Goal: Task Accomplishment & Management: Manage account settings

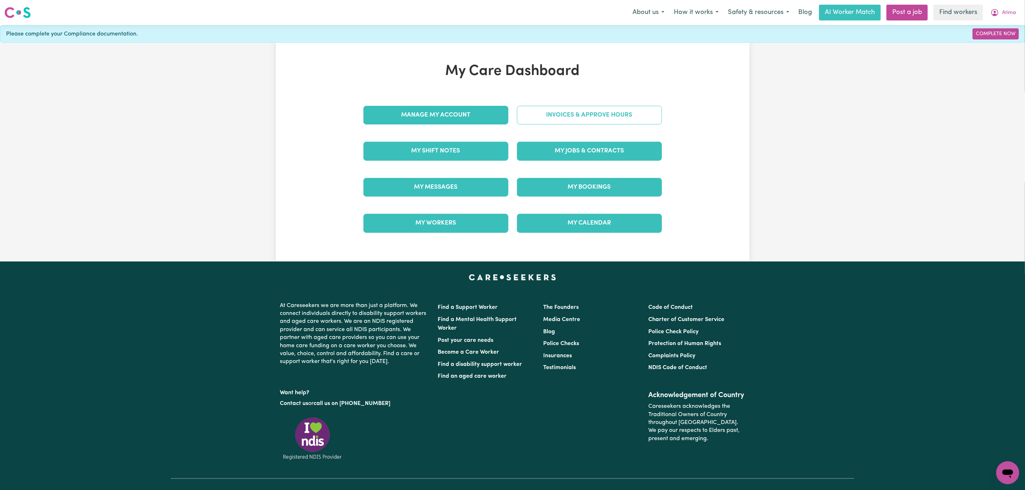
click at [563, 106] on link "Invoices & Approve Hours" at bounding box center [589, 115] width 145 height 19
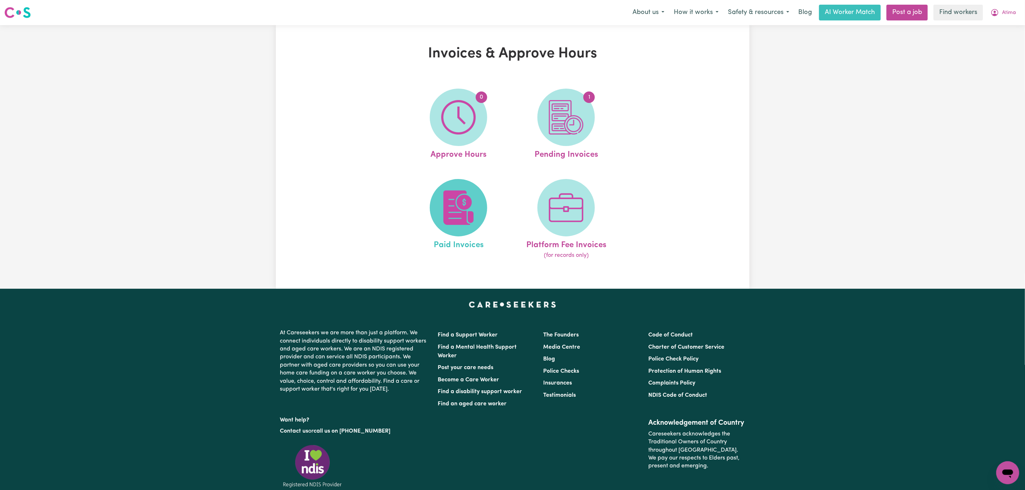
click at [472, 193] on img at bounding box center [458, 207] width 34 height 34
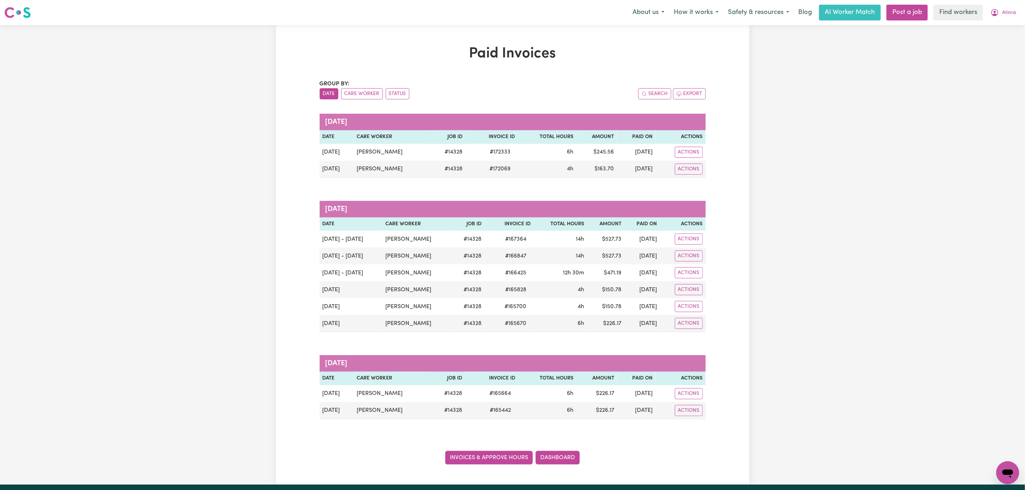
click at [490, 461] on link "Invoices & Approve Hours" at bounding box center [488, 458] width 87 height 14
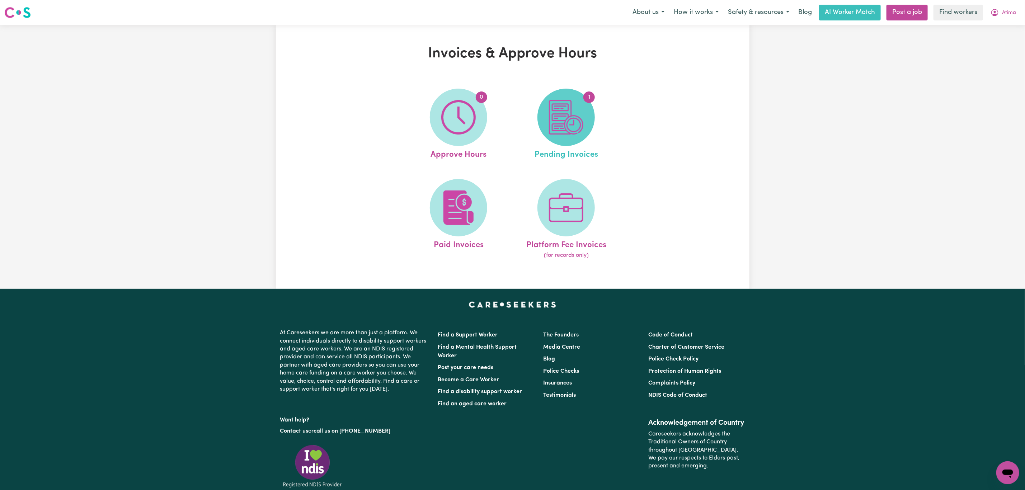
click at [574, 141] on span "1" at bounding box center [565, 117] width 57 height 57
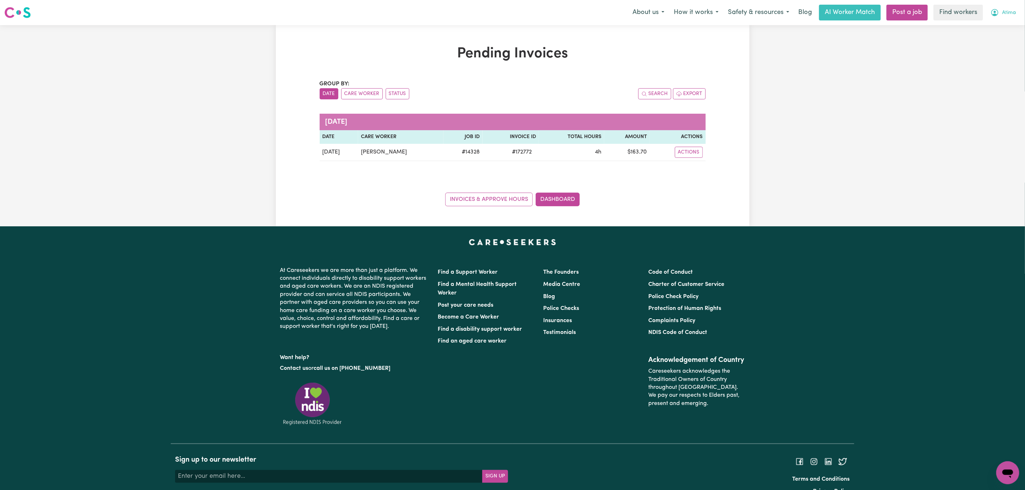
click at [1009, 10] on span "Atima" at bounding box center [1009, 13] width 14 height 8
click at [993, 40] on link "Logout" at bounding box center [991, 41] width 57 height 14
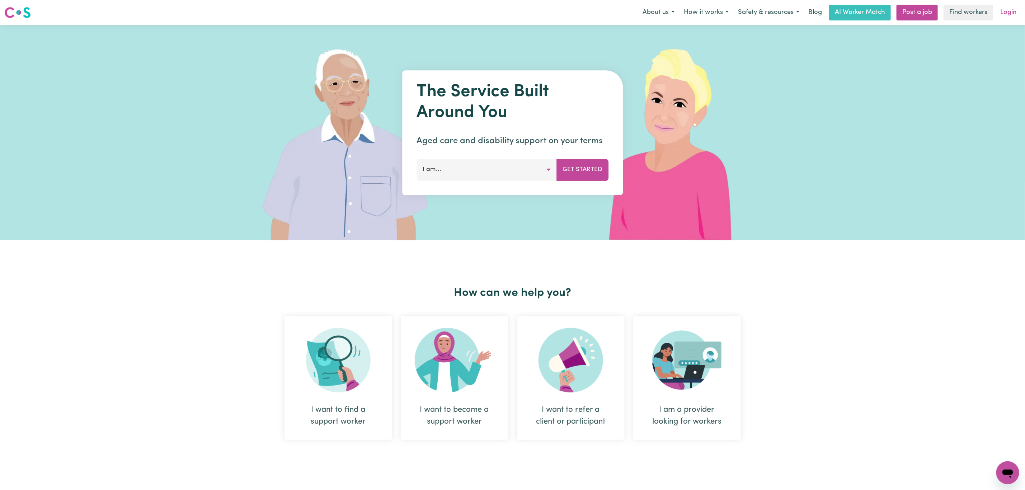
click at [1008, 9] on link "Login" at bounding box center [1007, 13] width 25 height 16
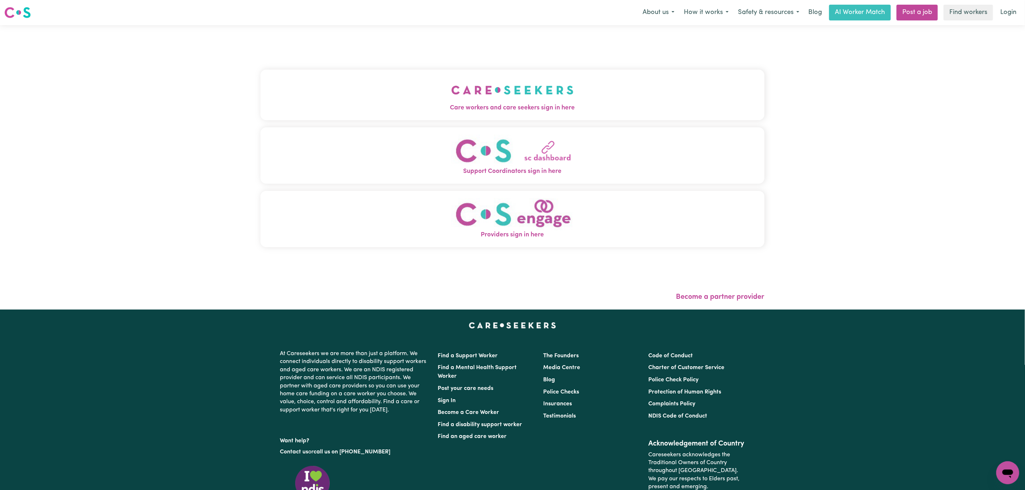
click at [409, 49] on div "Care workers and care seekers sign in here Support Coordinators sign in here Pr…" at bounding box center [512, 161] width 504 height 245
click at [415, 91] on button "Care workers and care seekers sign in here" at bounding box center [512, 95] width 504 height 50
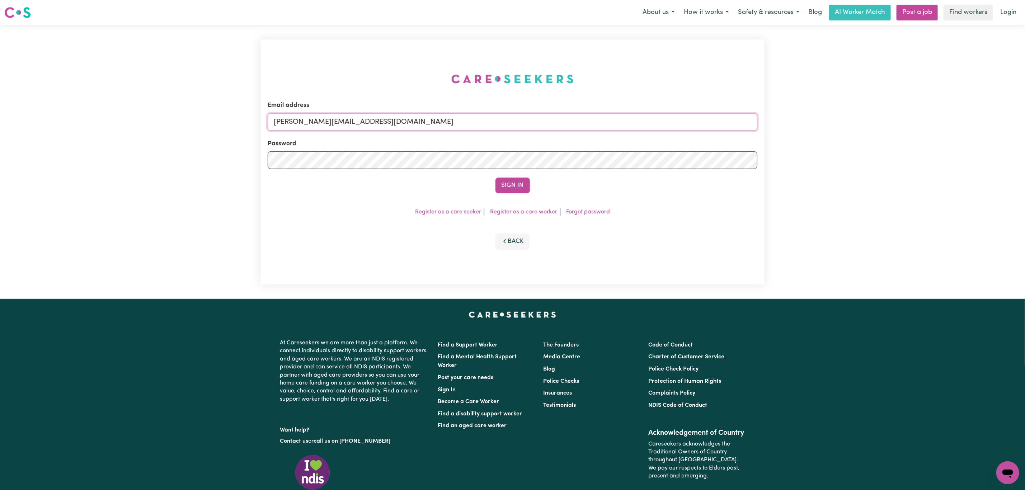
click at [381, 129] on input "[PERSON_NAME][EMAIL_ADDRESS][DOMAIN_NAME]" at bounding box center [512, 121] width 489 height 17
drag, startPoint x: 311, startPoint y: 127, endPoint x: 562, endPoint y: 130, distance: 250.3
click at [562, 129] on input "[EMAIL_ADDRESS][PERSON_NAME][DOMAIN_NAME]" at bounding box center [512, 121] width 489 height 17
type input "superuser~[EMAIL_ADDRESS][DOMAIN_NAME]"
click at [500, 184] on button "Sign In" at bounding box center [512, 186] width 34 height 16
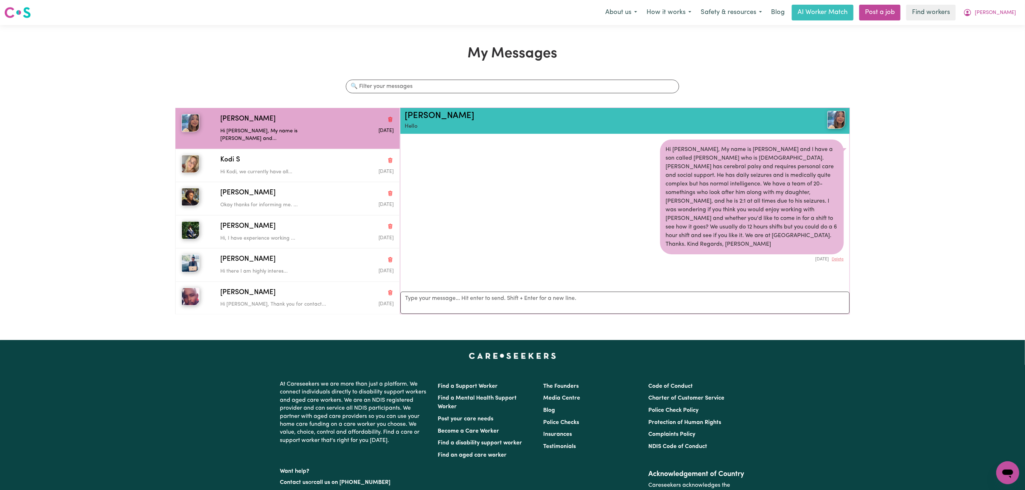
scroll to position [5, 0]
click at [993, 16] on button "Amanda" at bounding box center [989, 12] width 62 height 15
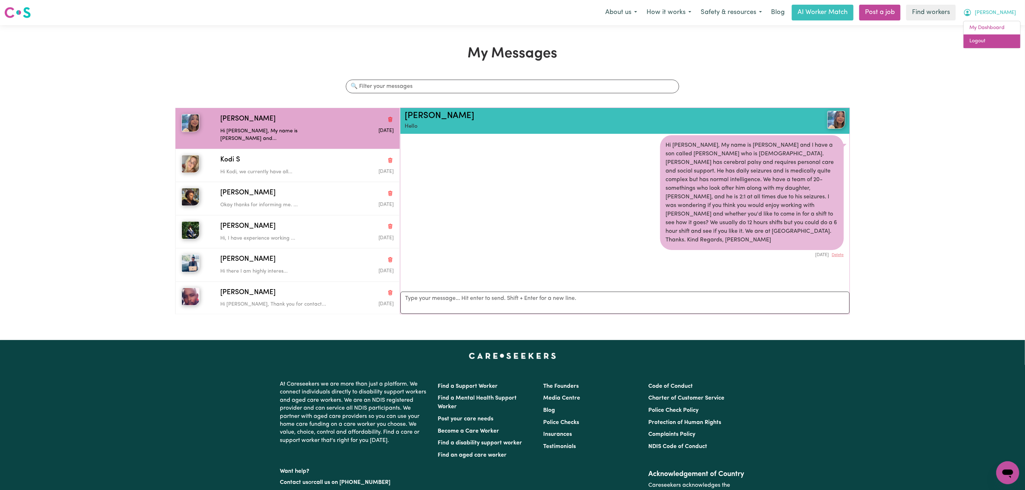
click at [988, 41] on link "Logout" at bounding box center [991, 41] width 57 height 14
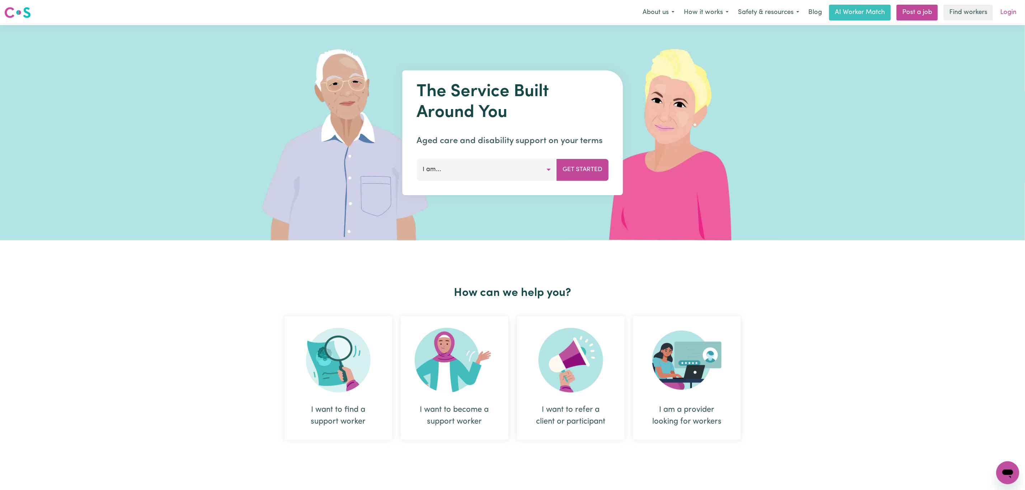
click at [1004, 17] on link "Login" at bounding box center [1007, 13] width 25 height 16
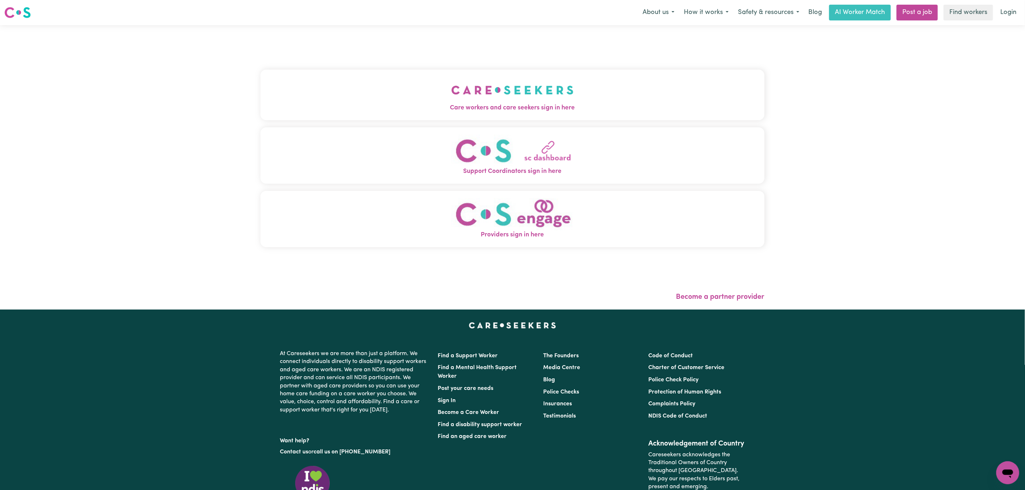
click at [438, 74] on button "Care workers and care seekers sign in here" at bounding box center [512, 95] width 504 height 50
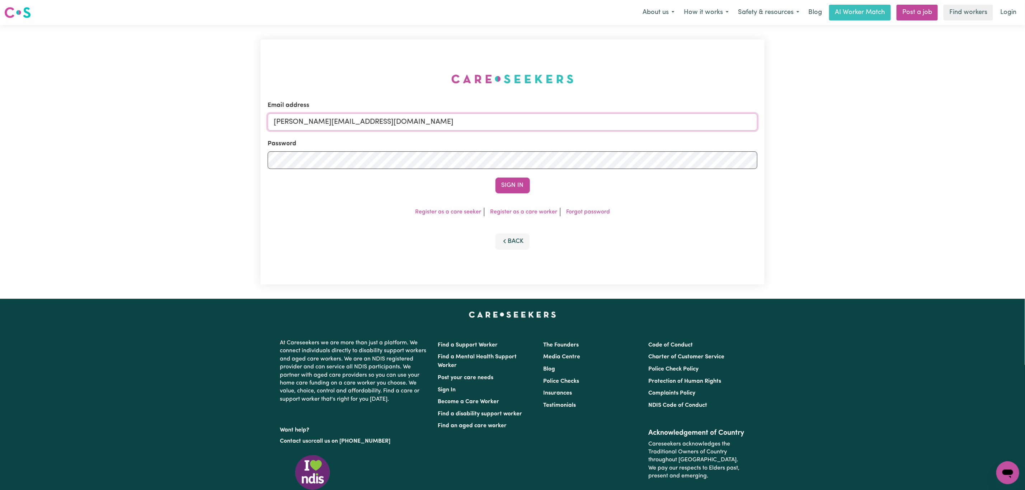
click at [368, 118] on input "[PERSON_NAME][EMAIL_ADDRESS][DOMAIN_NAME]" at bounding box center [512, 121] width 489 height 17
drag, startPoint x: 487, startPoint y: 123, endPoint x: 628, endPoint y: 126, distance: 141.0
click at [628, 126] on input "[EMAIL_ADDRESS][PERSON_NAME][DOMAIN_NAME]" at bounding box center [512, 121] width 489 height 17
type input "superuser~juliette_webb@yahoo.com"
click at [519, 187] on button "Sign In" at bounding box center [512, 186] width 34 height 16
